Goal: Transaction & Acquisition: Purchase product/service

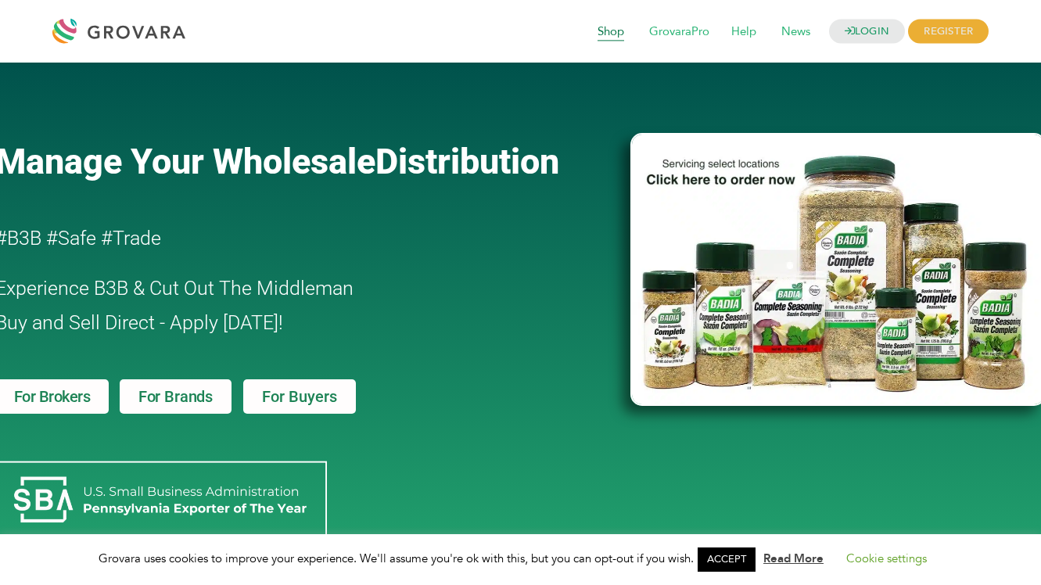
click at [596, 40] on span "Shop" at bounding box center [610, 32] width 48 height 30
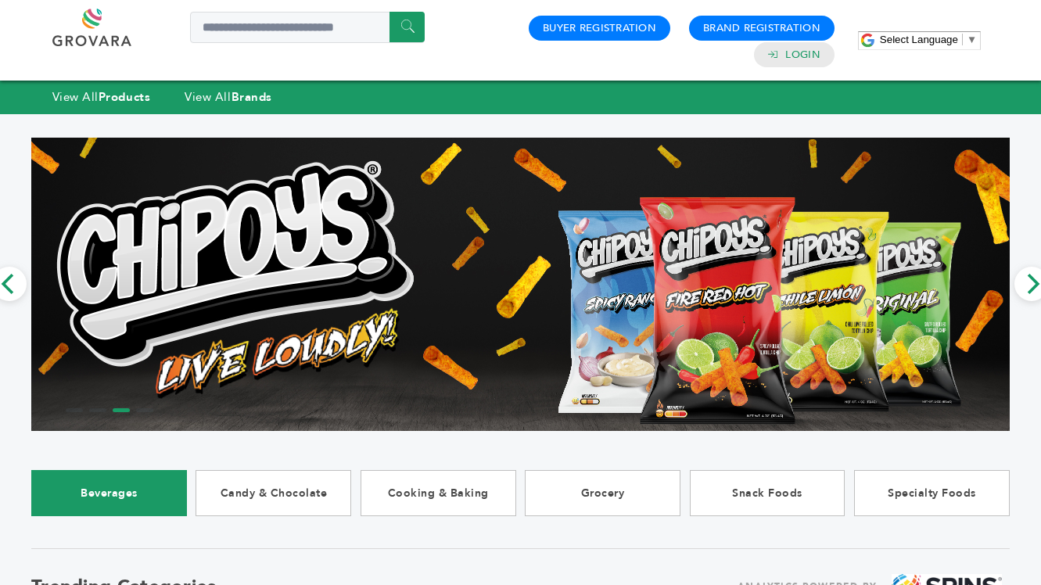
click at [136, 474] on link "Beverages" at bounding box center [109, 493] width 156 height 46
